Goal: Find specific page/section: Find specific page/section

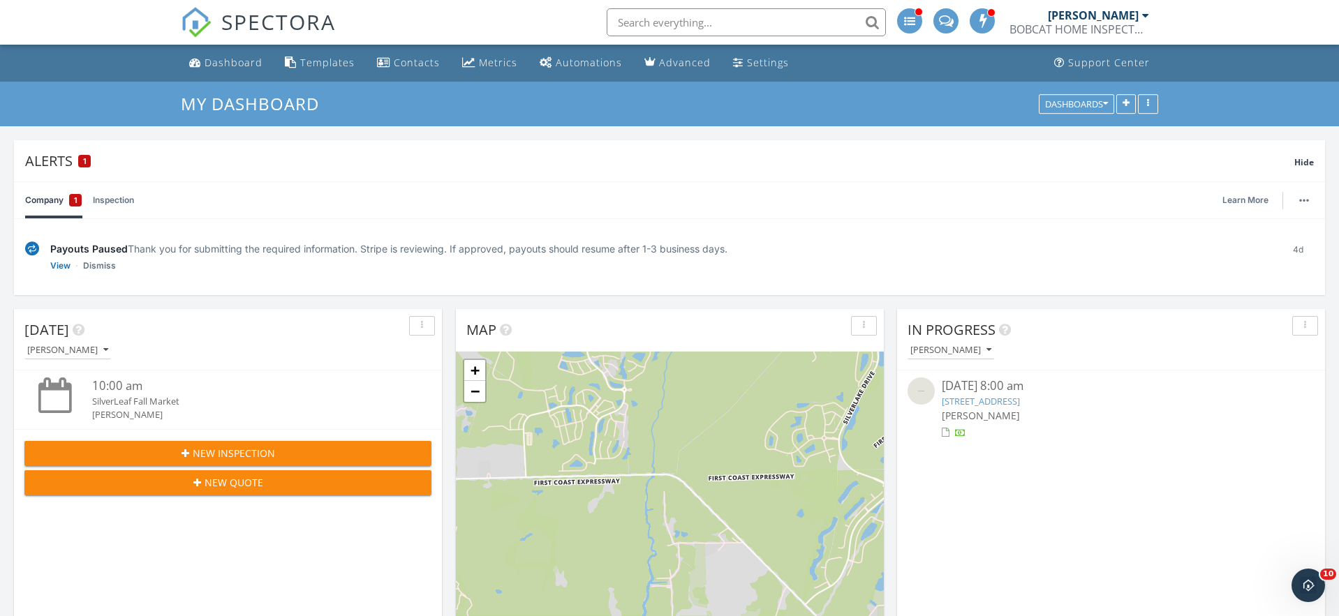
click at [657, 18] on input "text" at bounding box center [746, 22] width 279 height 28
click at [867, 21] on input "300" at bounding box center [746, 22] width 279 height 28
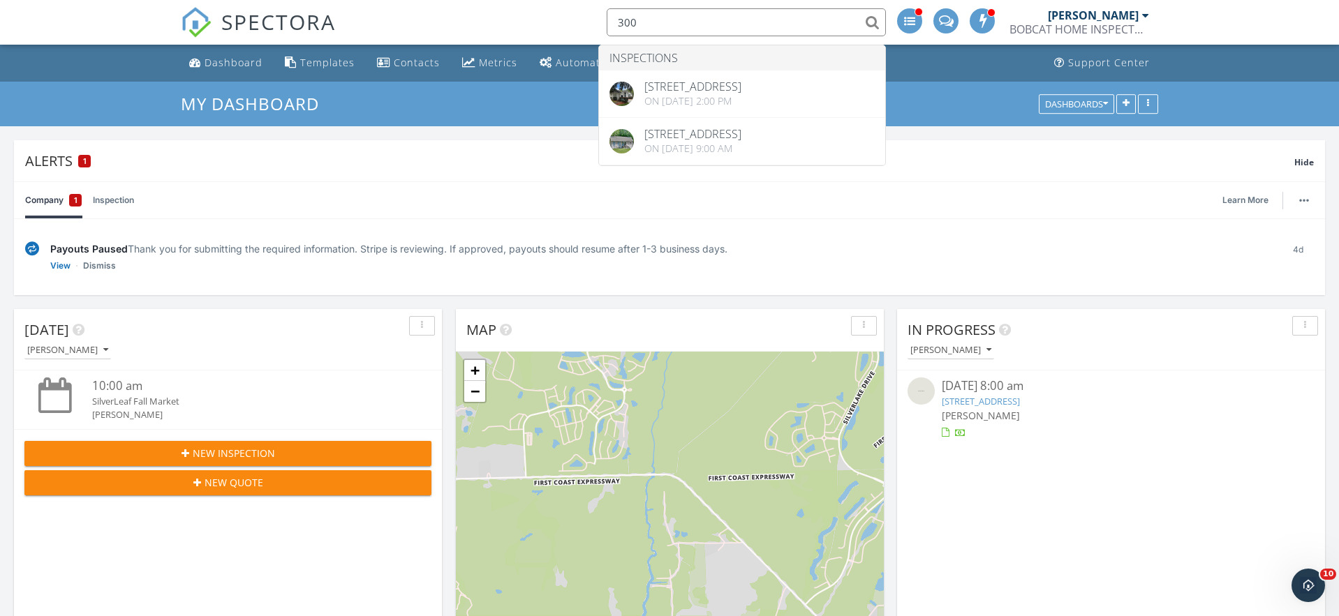
type input "300"
click at [478, 9] on div "SPECTORA 300 Inspections [STREET_ADDRESS] On [DATE] 2:00 pm [STREET_ADDRESS] On…" at bounding box center [669, 22] width 977 height 45
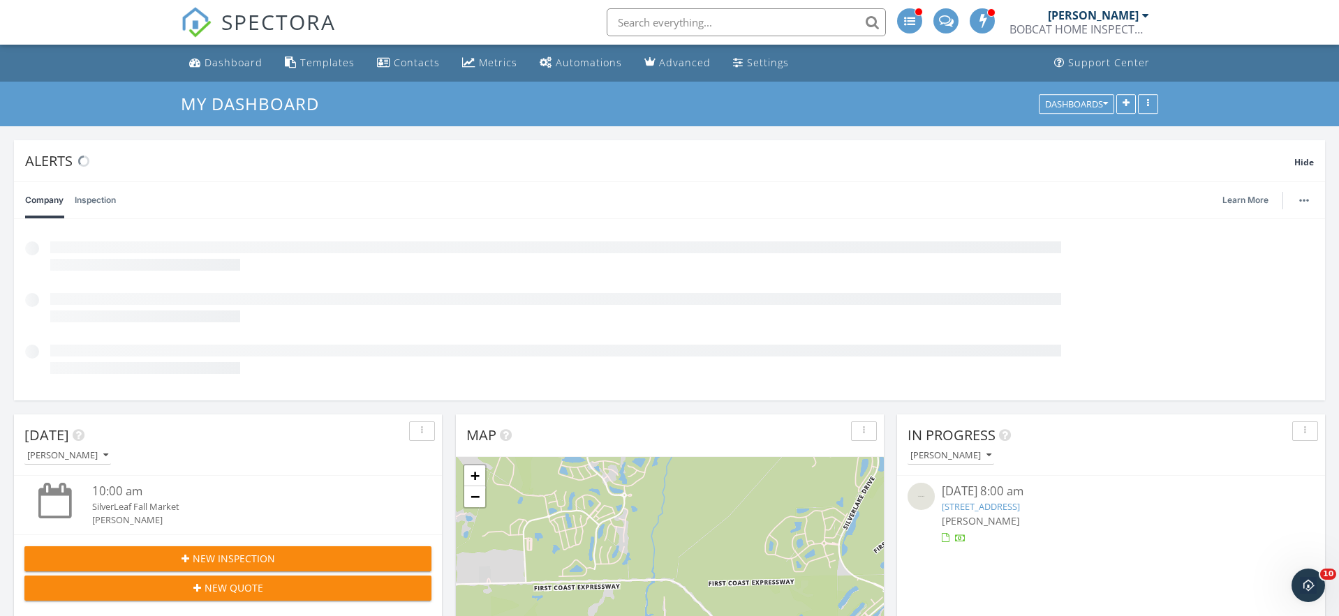
click at [727, 11] on input "text" at bounding box center [746, 22] width 279 height 28
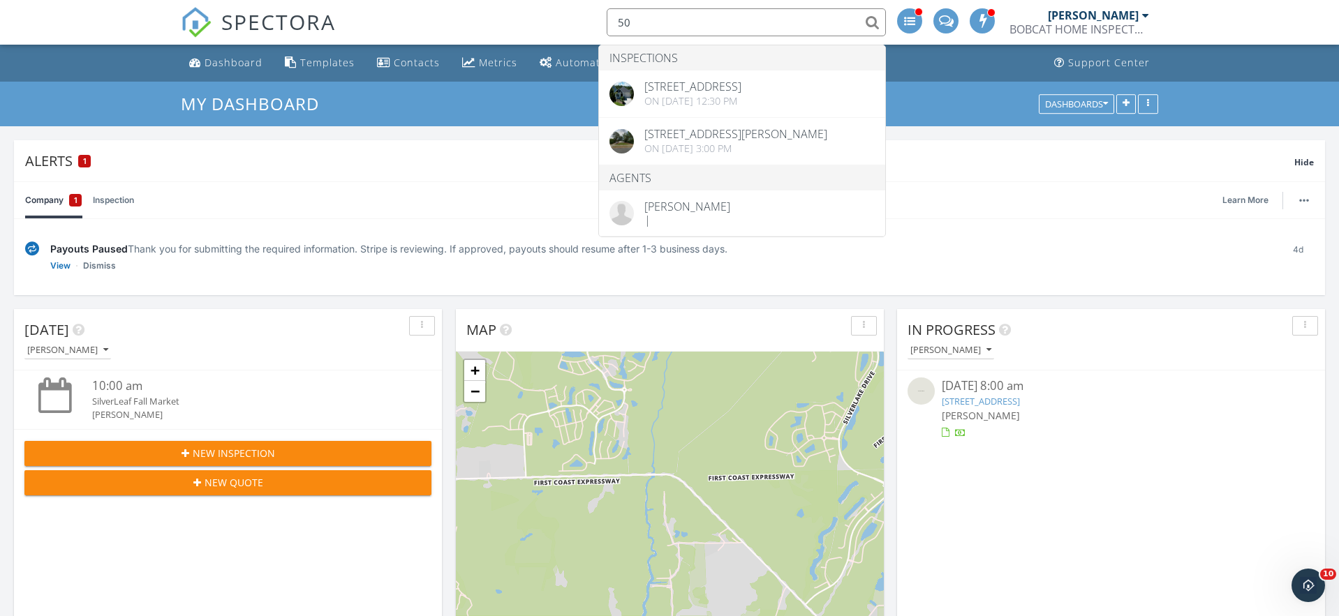
type input "50"
